Goal: Transaction & Acquisition: Purchase product/service

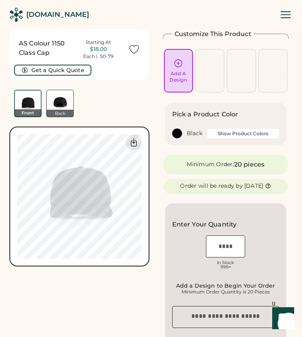
click at [181, 70] on div "Add A Design" at bounding box center [178, 76] width 18 height 13
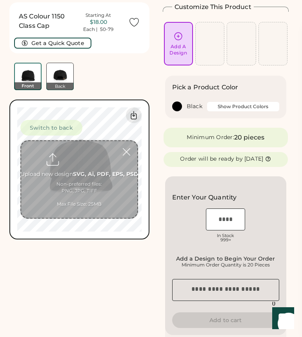
scroll to position [29, 0]
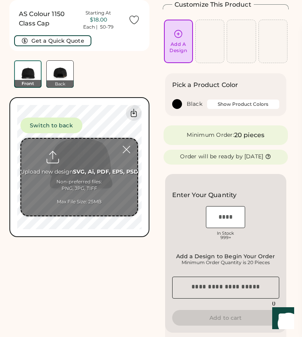
click at [176, 35] on icon at bounding box center [178, 34] width 10 height 10
click at [87, 169] on input "file" at bounding box center [79, 177] width 116 height 77
type input "**********"
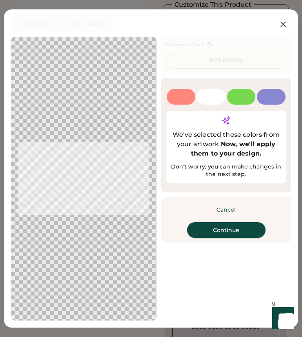
click at [240, 238] on button "Continue" at bounding box center [226, 230] width 78 height 16
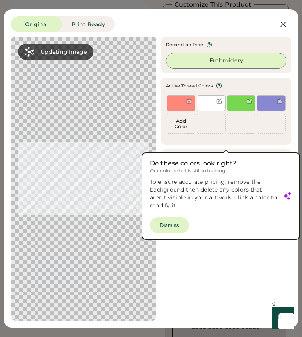
click at [181, 228] on div "Updating Image Approximated embroidery result with active thread colors. Design…" at bounding box center [151, 179] width 280 height 284
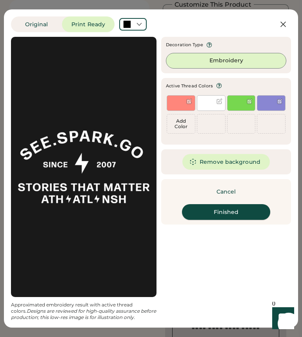
click at [234, 213] on button "Finished" at bounding box center [226, 212] width 88 height 16
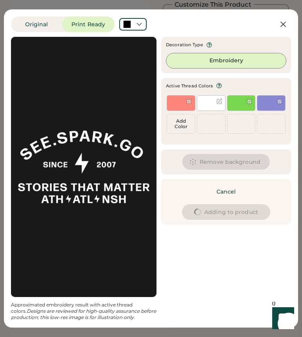
type input "****"
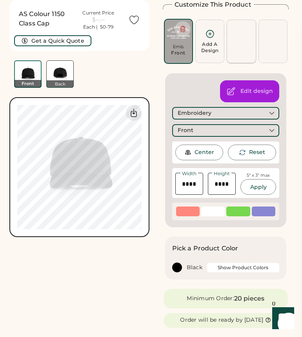
scroll to position [0, 0]
type input "****"
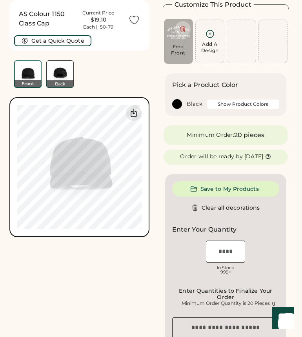
scroll to position [29, 0]
type input "****"
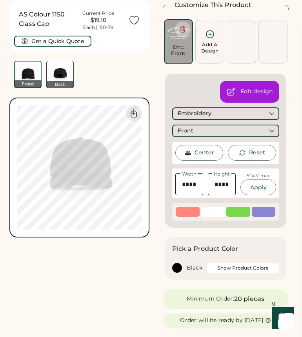
click at [189, 213] on div at bounding box center [187, 212] width 23 height 10
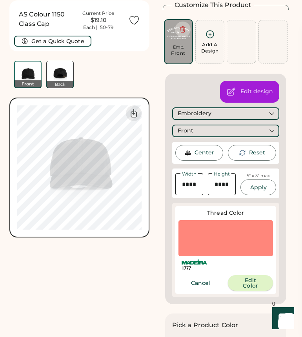
click at [246, 287] on button "Edit Color" at bounding box center [250, 283] width 45 height 16
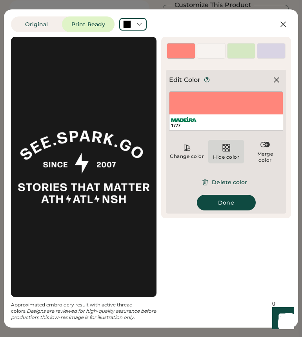
click at [220, 148] on div "Hide color" at bounding box center [226, 151] width 36 height 23
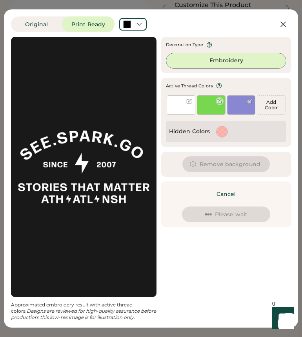
click at [217, 103] on div at bounding box center [219, 101] width 6 height 6
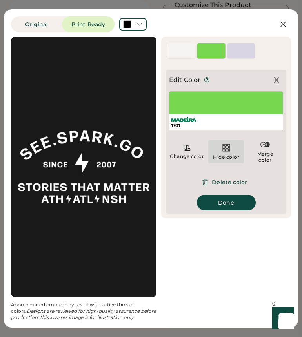
click at [228, 150] on img at bounding box center [225, 147] width 9 height 9
click at [228, 147] on img at bounding box center [225, 147] width 9 height 9
drag, startPoint x: 227, startPoint y: 149, endPoint x: 230, endPoint y: 146, distance: 4.7
click at [227, 149] on img at bounding box center [225, 147] width 9 height 9
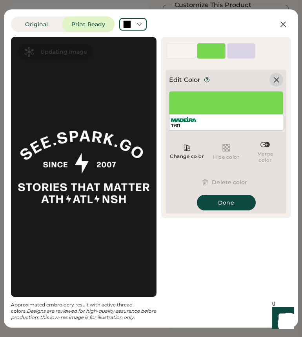
click at [279, 76] on icon at bounding box center [275, 79] width 9 height 9
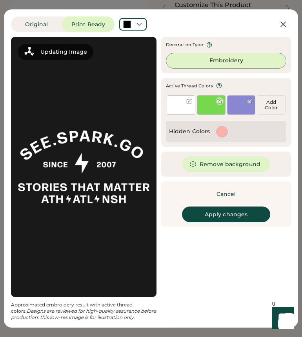
click at [219, 100] on div at bounding box center [219, 101] width 6 height 6
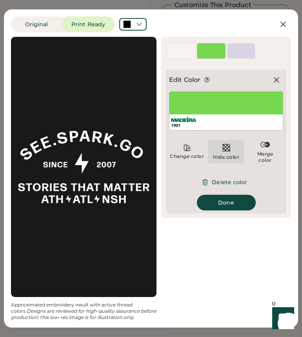
click at [228, 152] on img at bounding box center [225, 147] width 9 height 9
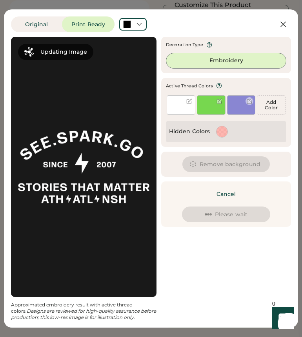
click at [246, 101] on div at bounding box center [249, 101] width 6 height 6
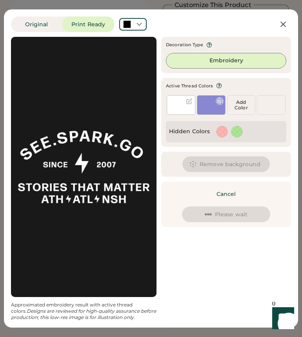
click at [217, 101] on div at bounding box center [219, 101] width 6 height 6
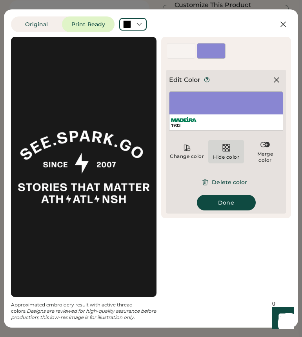
click at [227, 143] on img at bounding box center [225, 147] width 9 height 9
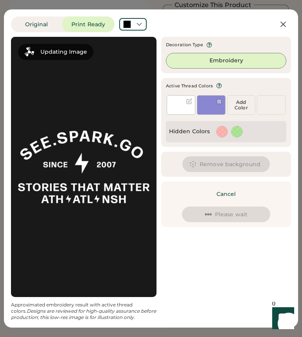
click at [174, 103] on div at bounding box center [180, 105] width 29 height 20
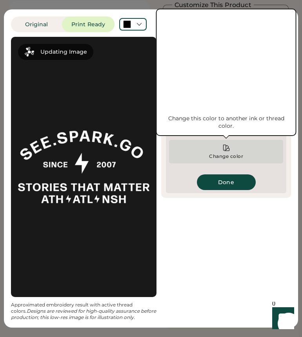
click at [209, 147] on div "Change color" at bounding box center [226, 151] width 114 height 23
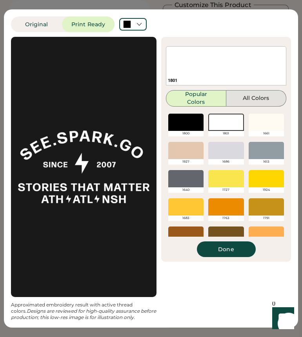
click at [240, 104] on button "All Colors" at bounding box center [256, 98] width 60 height 16
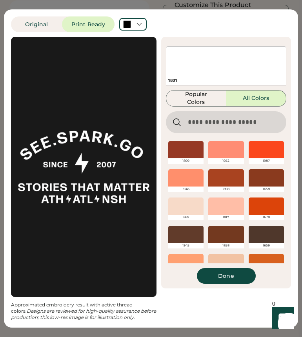
scroll to position [100, 0]
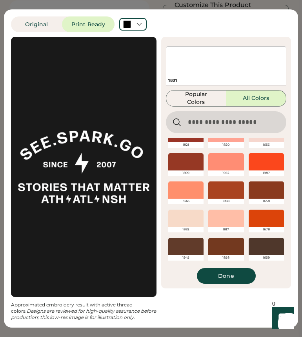
click at [260, 167] on div at bounding box center [265, 161] width 35 height 17
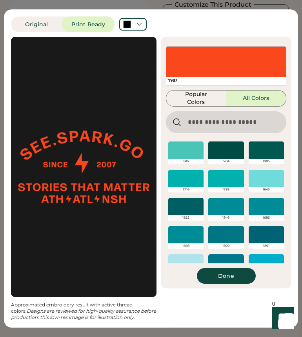
scroll to position [1465, 0]
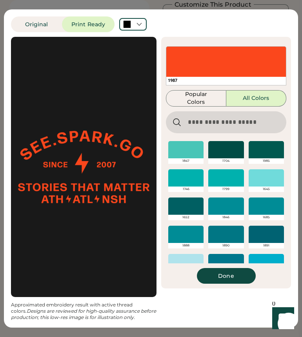
click at [275, 203] on div at bounding box center [265, 205] width 35 height 17
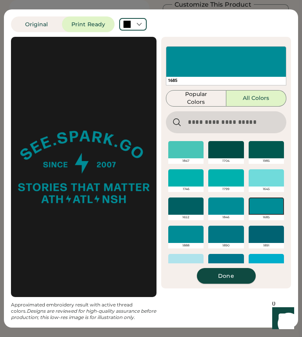
click at [225, 278] on button "Done" at bounding box center [226, 276] width 59 height 16
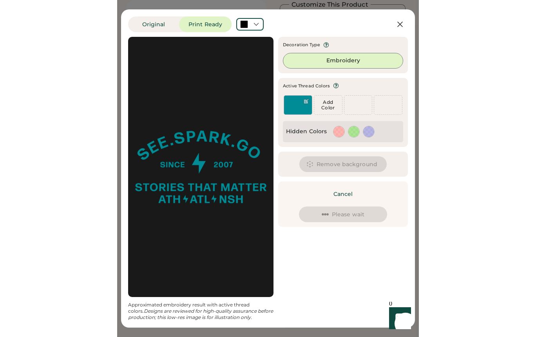
scroll to position [0, 0]
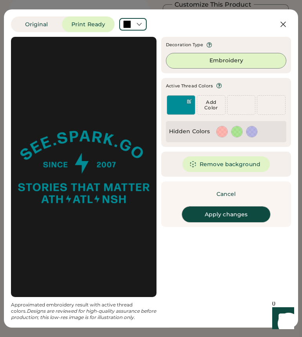
click at [230, 213] on button "Apply changes" at bounding box center [226, 214] width 88 height 16
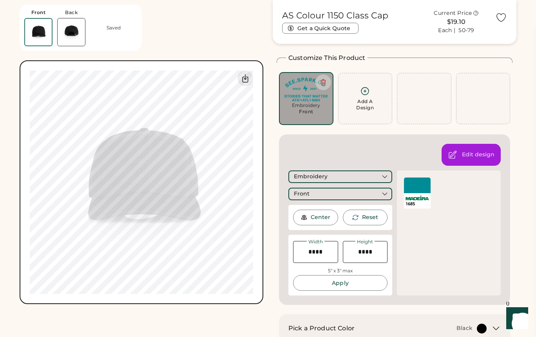
click at [301, 190] on div at bounding box center [417, 185] width 27 height 16
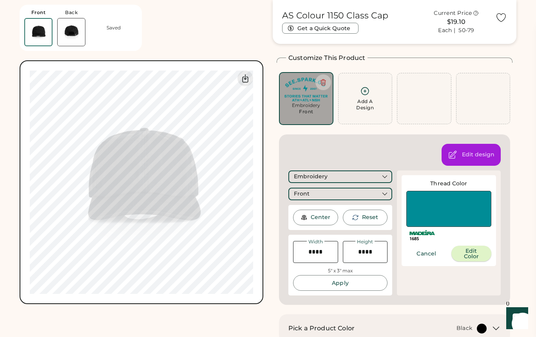
click at [301, 258] on button "Edit Color" at bounding box center [471, 254] width 40 height 16
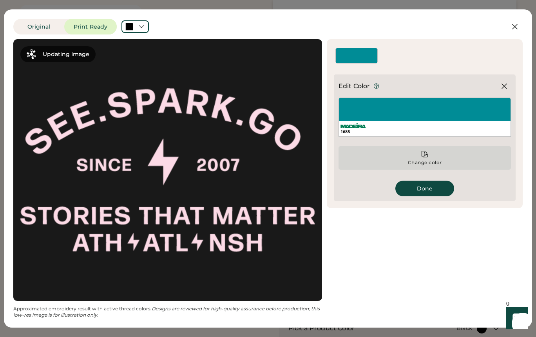
click at [301, 158] on div "Change color" at bounding box center [424, 157] width 172 height 23
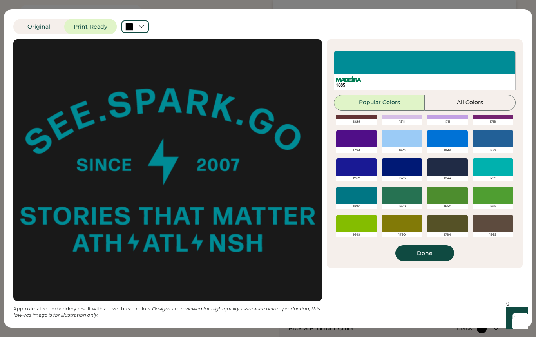
scroll to position [37, 0]
click at [301, 168] on div at bounding box center [492, 166] width 41 height 17
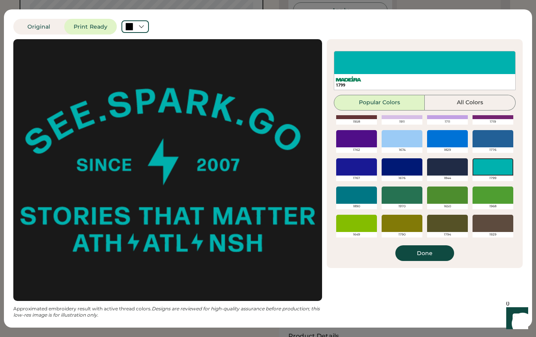
scroll to position [307, 0]
click at [301, 102] on button "All Colors" at bounding box center [469, 103] width 91 height 16
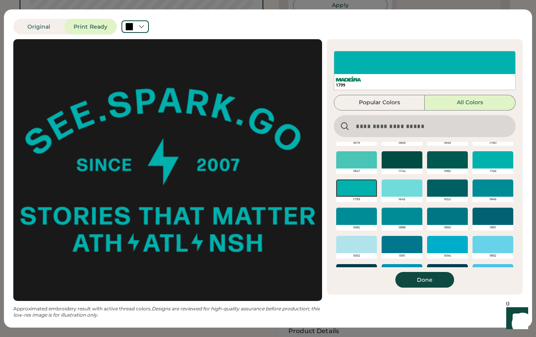
scroll to position [1097, 0]
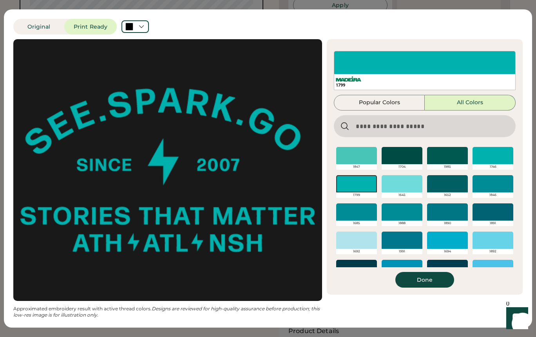
click at [301, 212] on div at bounding box center [447, 211] width 41 height 17
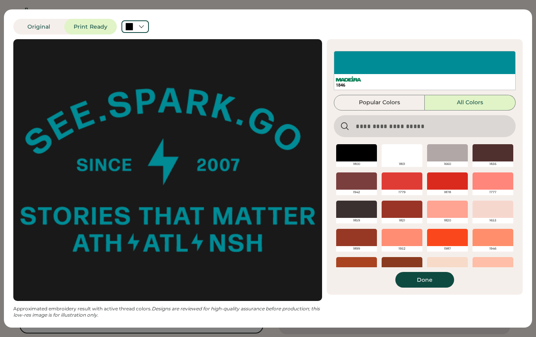
scroll to position [307, 0]
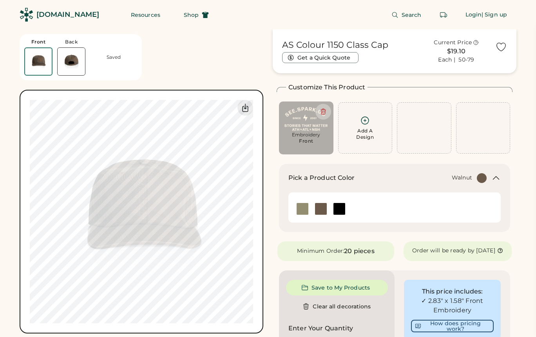
scroll to position [45, 0]
